Goal: Task Accomplishment & Management: Manage account settings

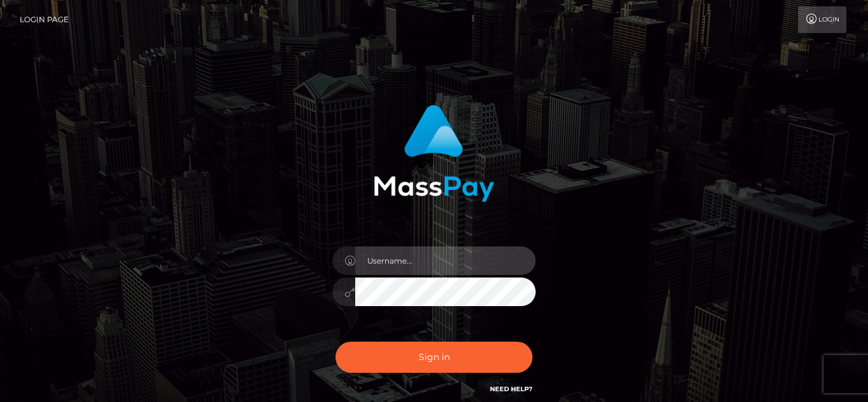
click at [394, 266] on input "text" at bounding box center [445, 261] width 181 height 29
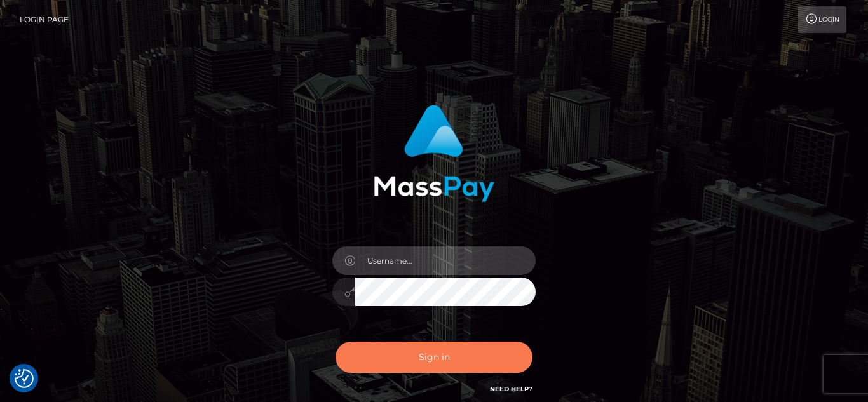
type input "[EMAIL_ADDRESS][DOMAIN_NAME]"
click at [435, 357] on button "Sign in" at bounding box center [434, 357] width 197 height 31
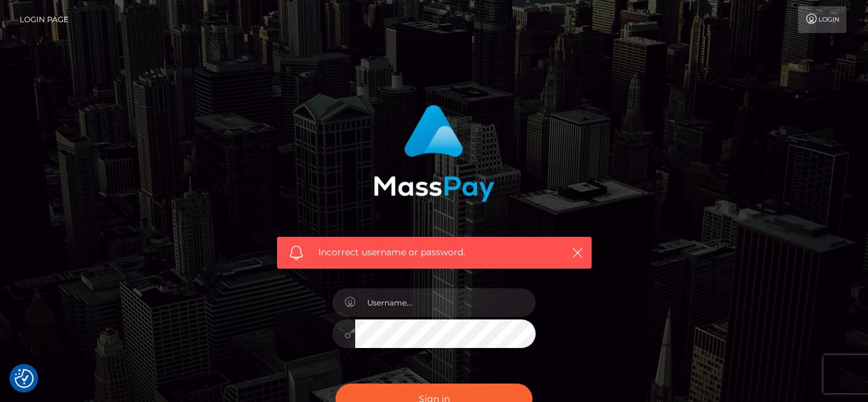
checkbox input "true"
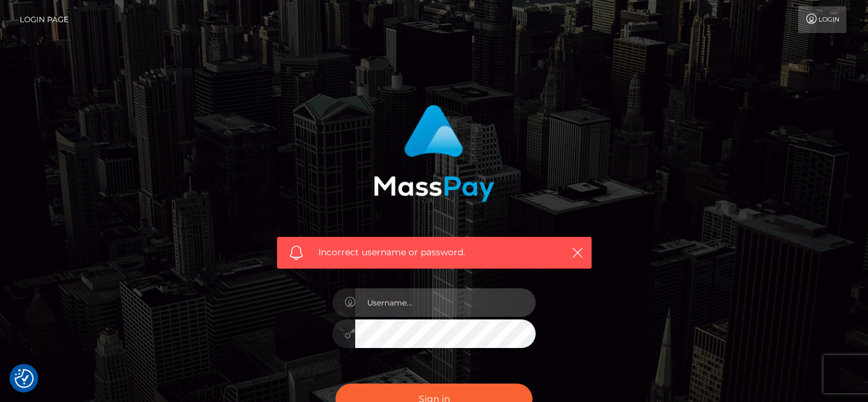
click at [448, 308] on input "text" at bounding box center [445, 303] width 181 height 29
type input "[EMAIL_ADDRESS][DOMAIN_NAME]"
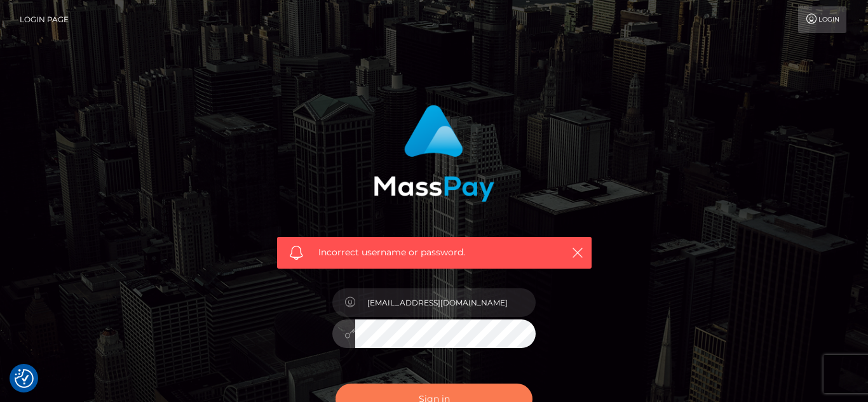
click at [451, 399] on button "Sign in" at bounding box center [434, 399] width 197 height 31
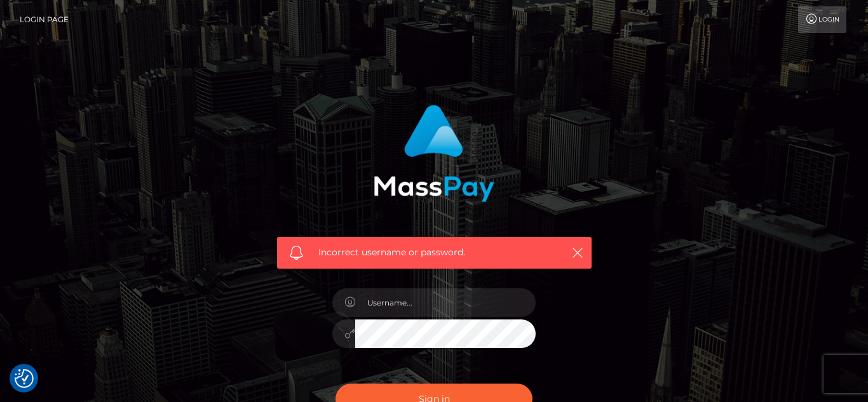
checkbox input "true"
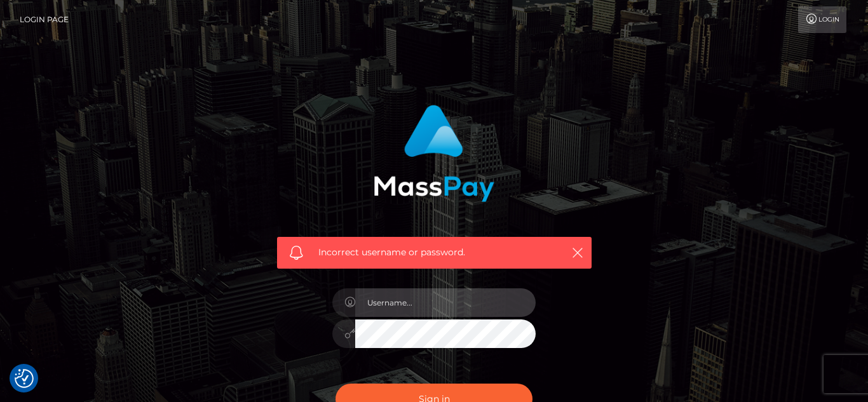
click at [462, 308] on input "text" at bounding box center [445, 303] width 181 height 29
type input "[EMAIL_ADDRESS][DOMAIN_NAME]"
click at [412, 303] on input "[EMAIL_ADDRESS][DOMAIN_NAME]" at bounding box center [445, 303] width 181 height 29
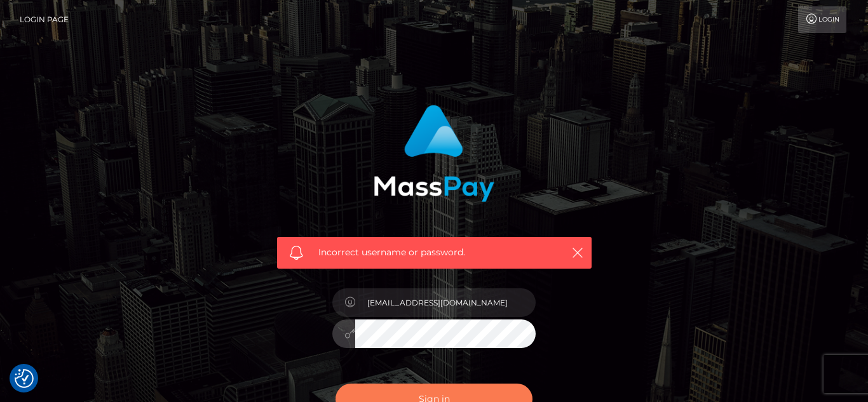
click at [441, 394] on button "Sign in" at bounding box center [434, 399] width 197 height 31
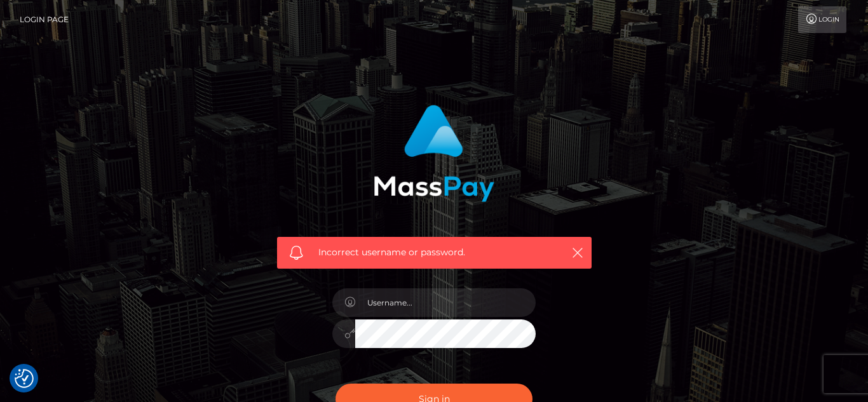
click at [43, 18] on link "Login Page" at bounding box center [44, 19] width 49 height 27
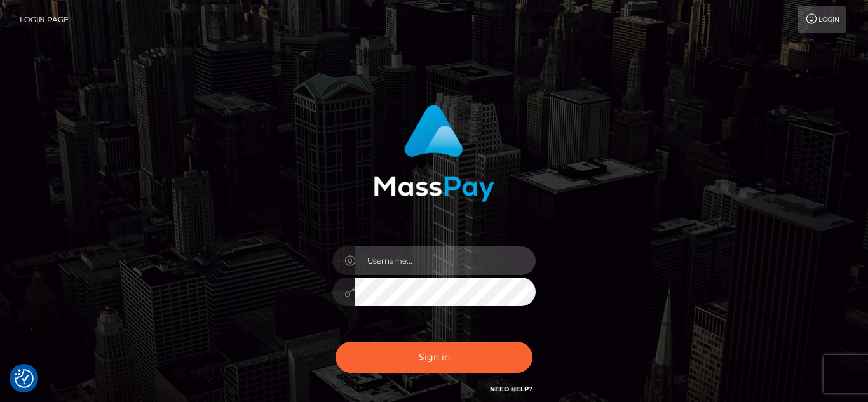
click at [396, 262] on input "text" at bounding box center [445, 261] width 181 height 29
type input "kmbesarrah@gmail.com"
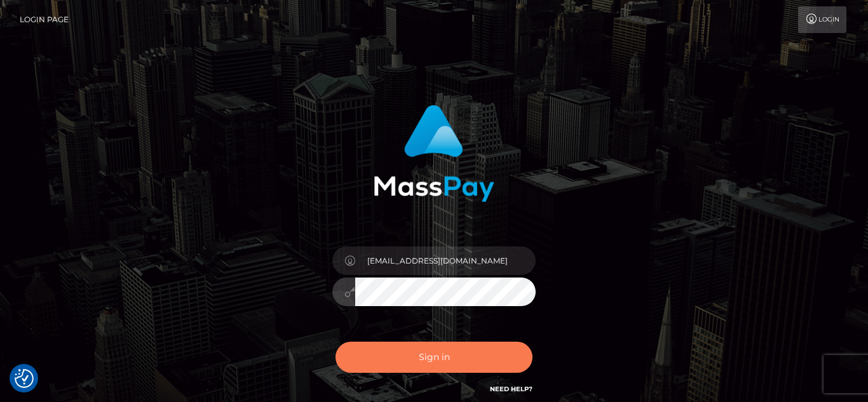
click at [425, 362] on button "Sign in" at bounding box center [434, 357] width 197 height 31
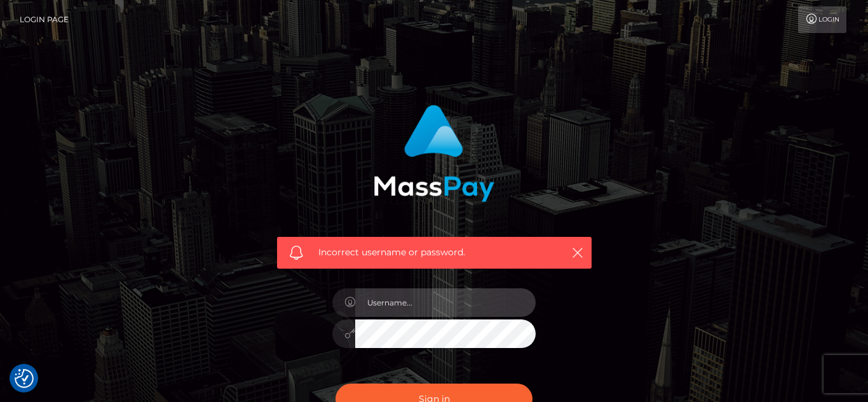
click at [430, 310] on input "text" at bounding box center [445, 303] width 181 height 29
type input "[EMAIL_ADDRESS][DOMAIN_NAME]"
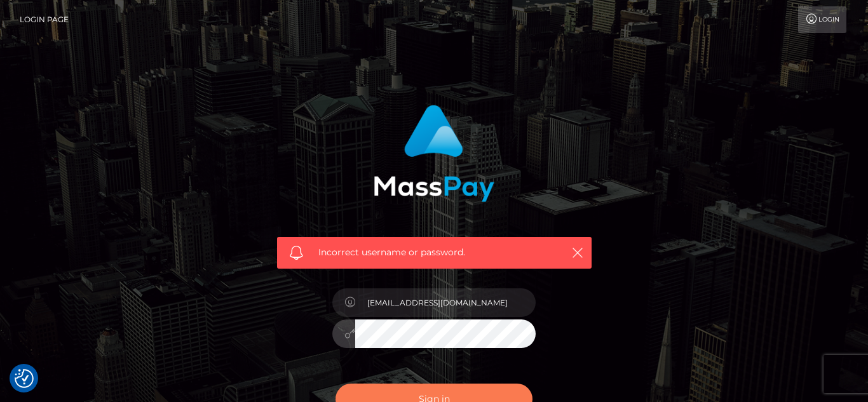
click at [394, 389] on button "Sign in" at bounding box center [434, 399] width 197 height 31
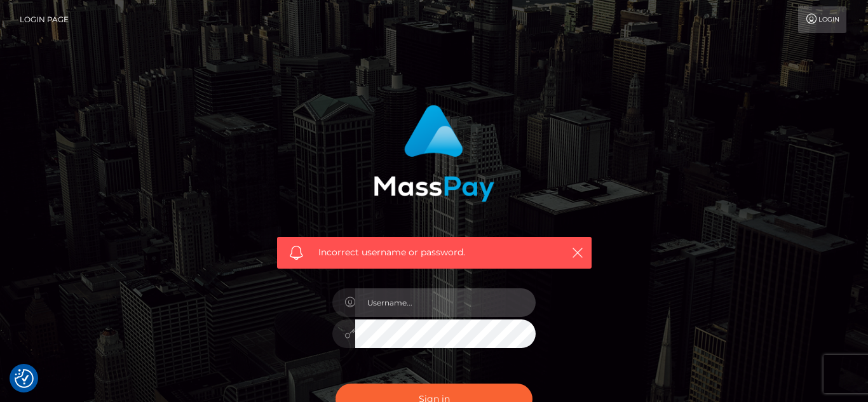
click at [452, 305] on input "text" at bounding box center [445, 303] width 181 height 29
type input "[EMAIL_ADDRESS][DOMAIN_NAME]"
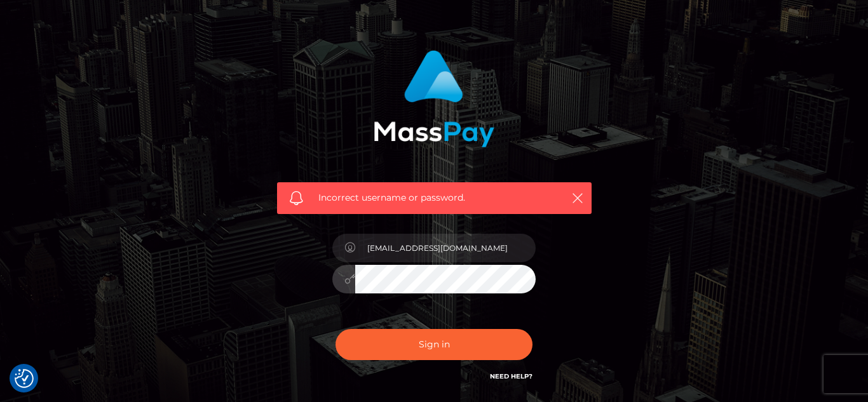
scroll to position [55, 0]
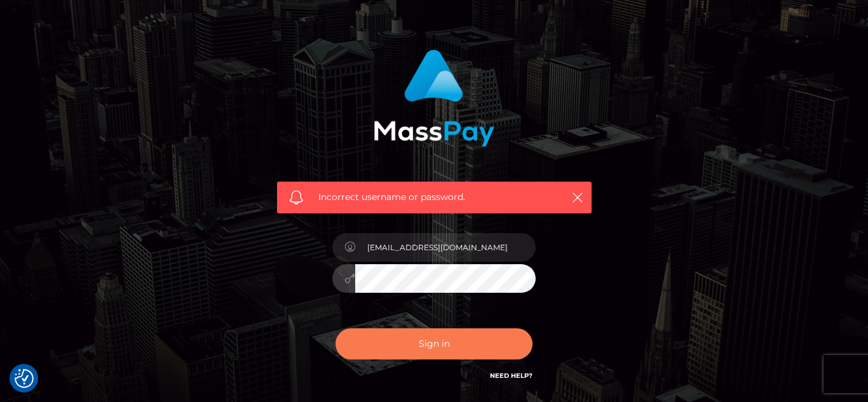
click at [336, 329] on button "Sign in" at bounding box center [434, 344] width 197 height 31
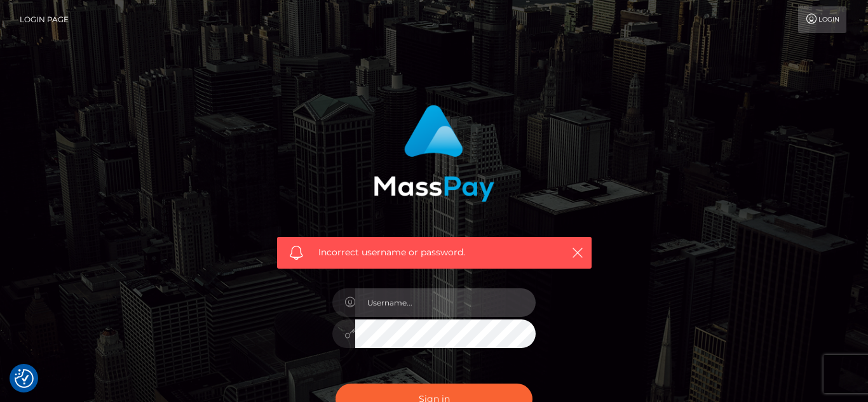
click at [431, 300] on input "text" at bounding box center [445, 303] width 181 height 29
type input "[EMAIL_ADDRESS][DOMAIN_NAME]"
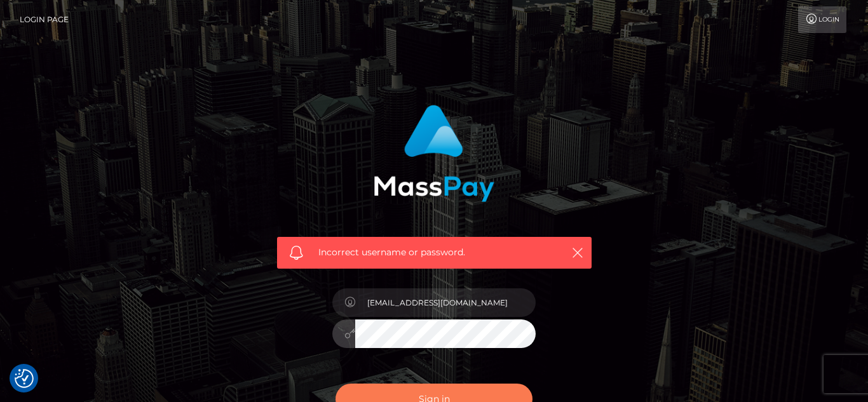
click at [441, 394] on button "Sign in" at bounding box center [434, 399] width 197 height 31
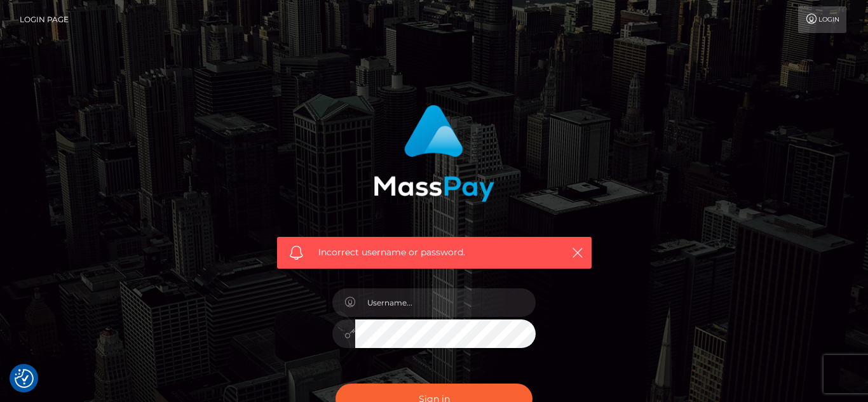
checkbox input "true"
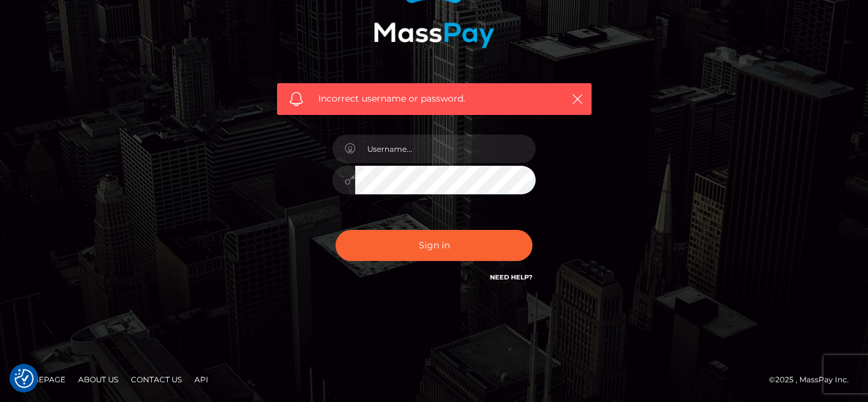
click at [148, 379] on link "Contact Us" at bounding box center [156, 380] width 61 height 20
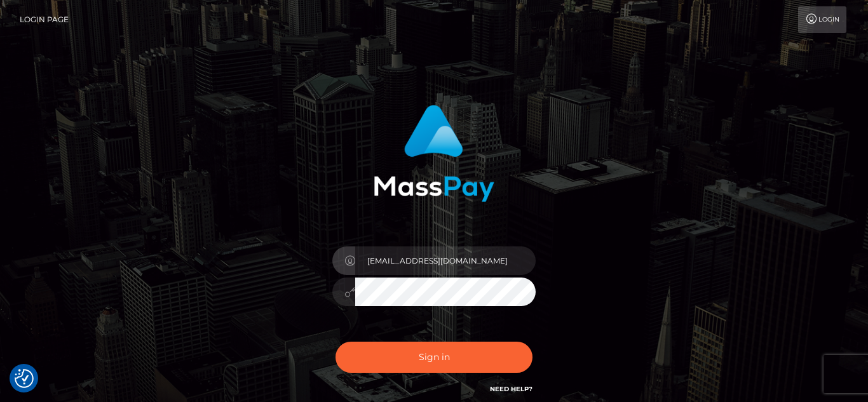
drag, startPoint x: 470, startPoint y: 261, endPoint x: 375, endPoint y: 269, distance: 95.0
click at [375, 269] on input "[EMAIL_ADDRESS][DOMAIN_NAME]" at bounding box center [445, 261] width 181 height 29
type input "k"
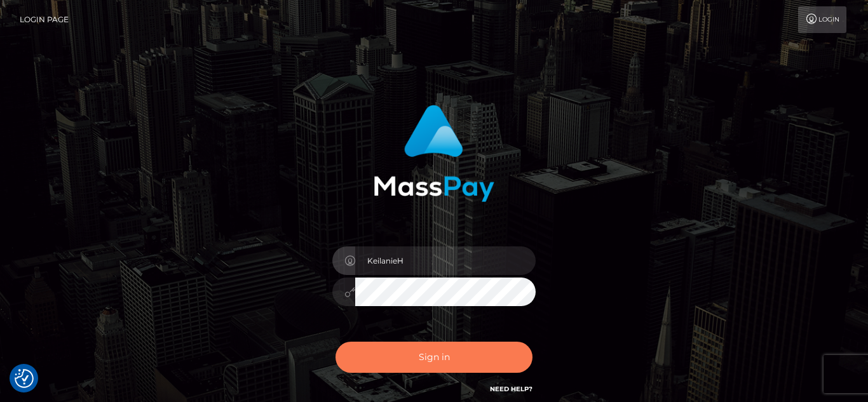
type input "KeilanieH"
click at [409, 363] on button "Sign in" at bounding box center [434, 357] width 197 height 31
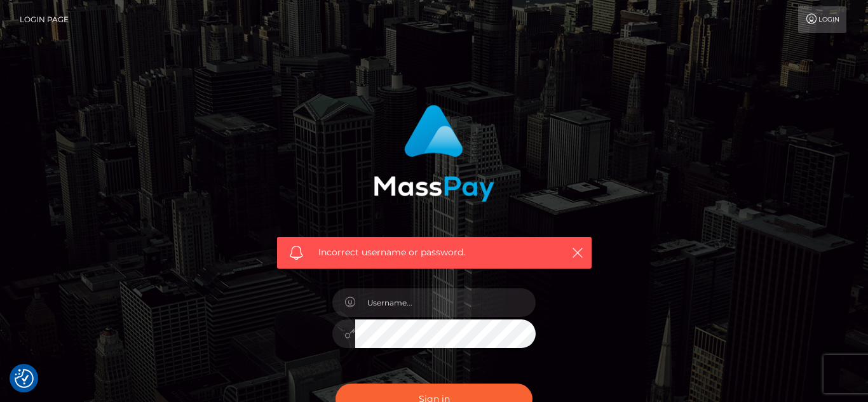
checkbox input "true"
